Goal: Browse casually

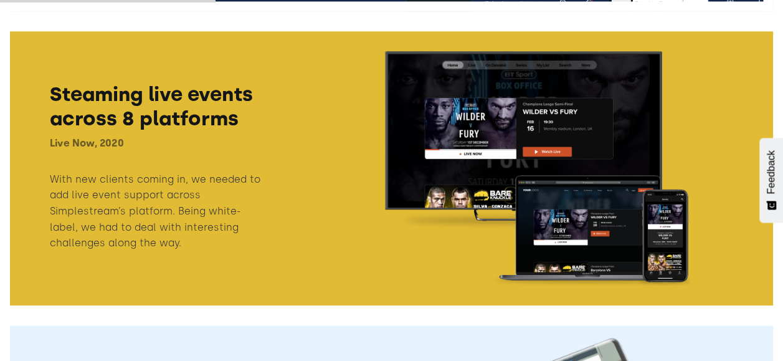
scroll to position [582, 0]
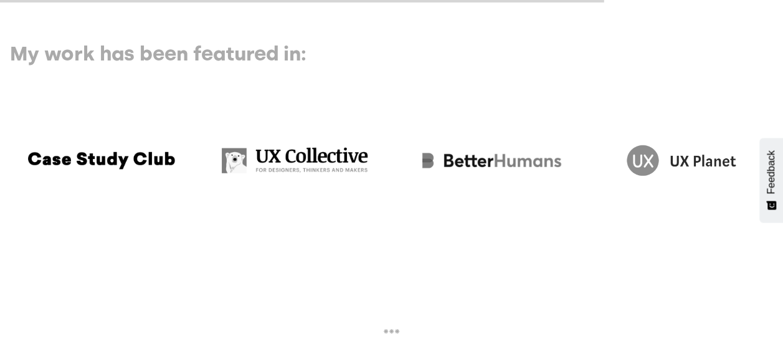
scroll to position [1628, 0]
click at [278, 64] on h3 "My work has been featured in:" at bounding box center [259, 53] width 498 height 24
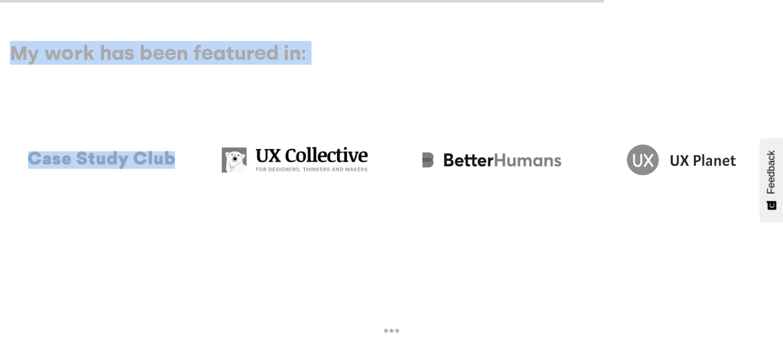
click at [278, 64] on h3 "My work has been featured in:" at bounding box center [259, 53] width 498 height 24
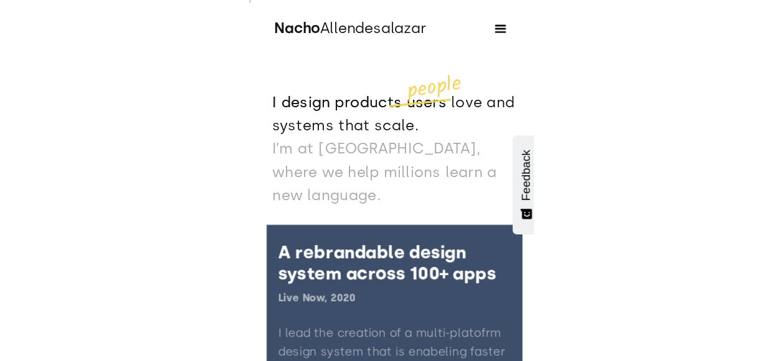
scroll to position [0, 0]
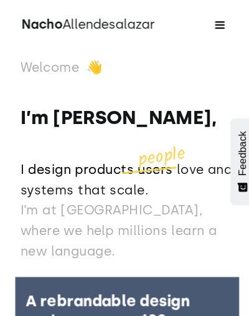
click at [213, 21] on div "menu" at bounding box center [215, 24] width 15 height 15
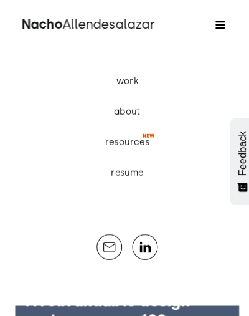
click at [216, 22] on div "menu" at bounding box center [215, 24] width 15 height 15
